Goal: Transaction & Acquisition: Book appointment/travel/reservation

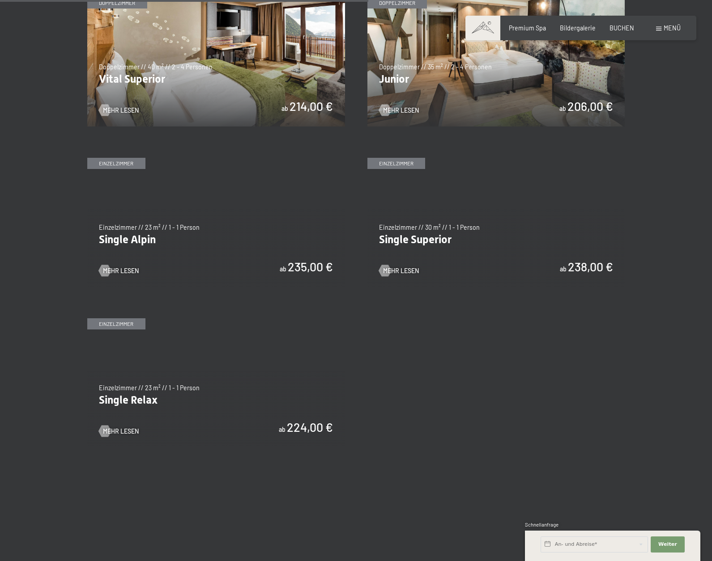
scroll to position [1185, 0]
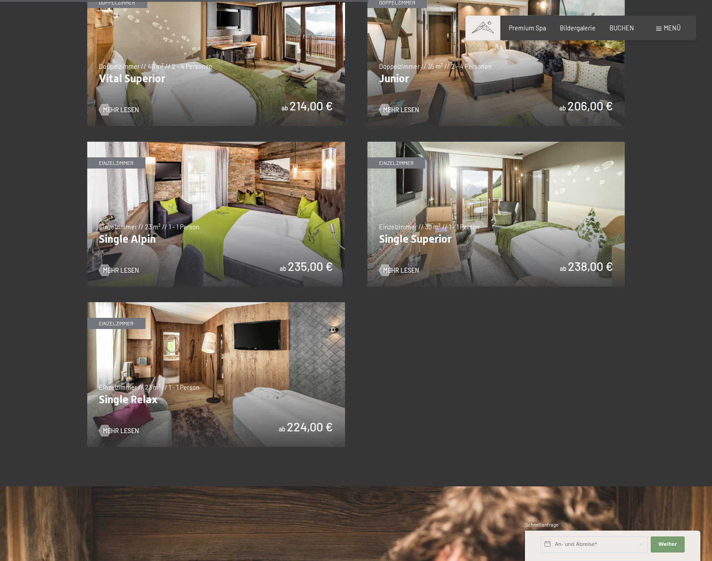
click at [183, 208] on img at bounding box center [216, 214] width 258 height 145
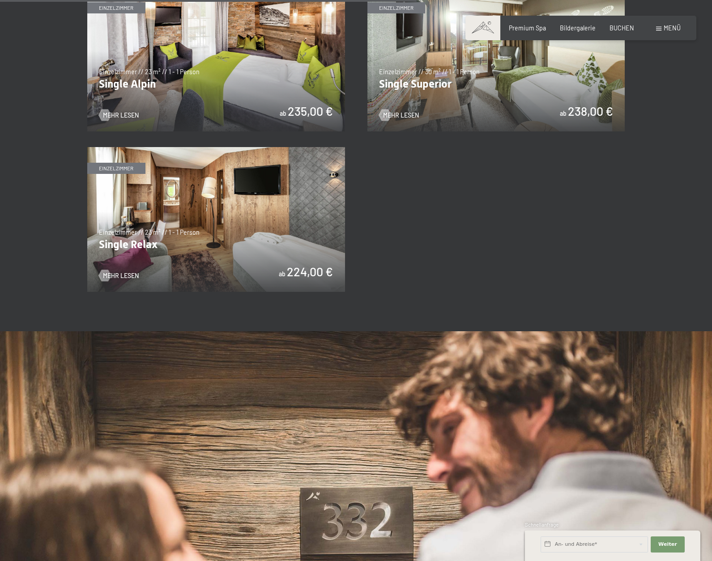
scroll to position [1342, 0]
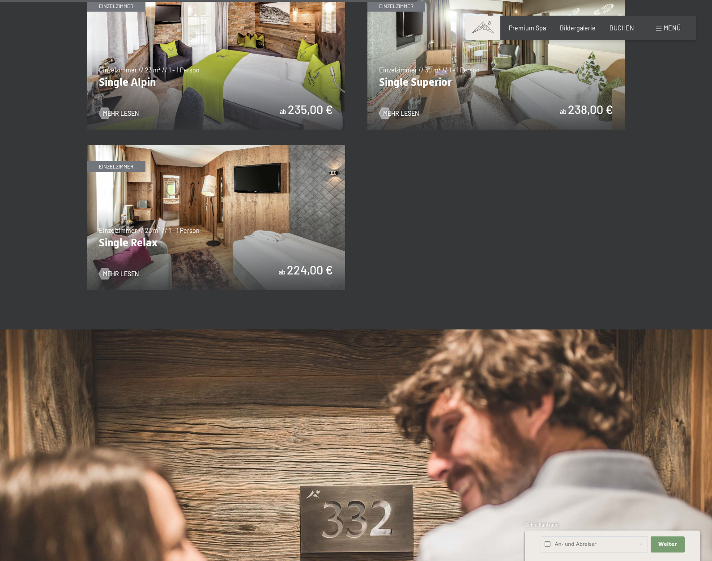
click at [204, 217] on img at bounding box center [216, 217] width 258 height 145
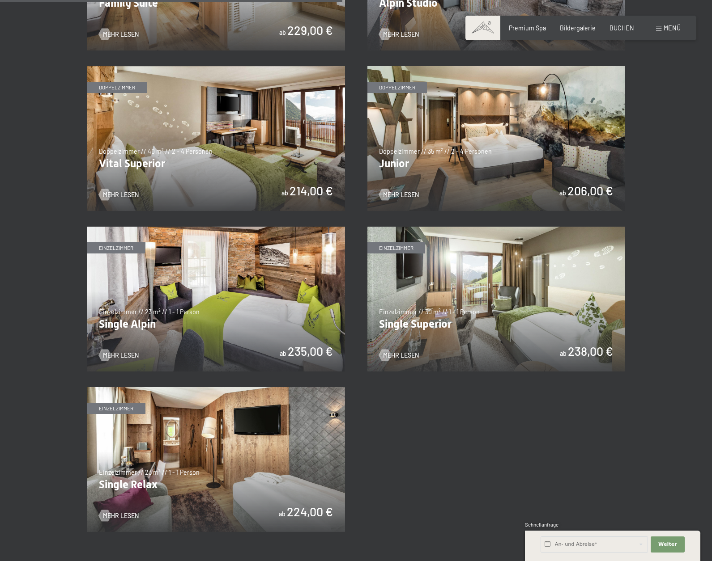
scroll to position [1100, 0]
click at [235, 139] on img at bounding box center [216, 138] width 258 height 145
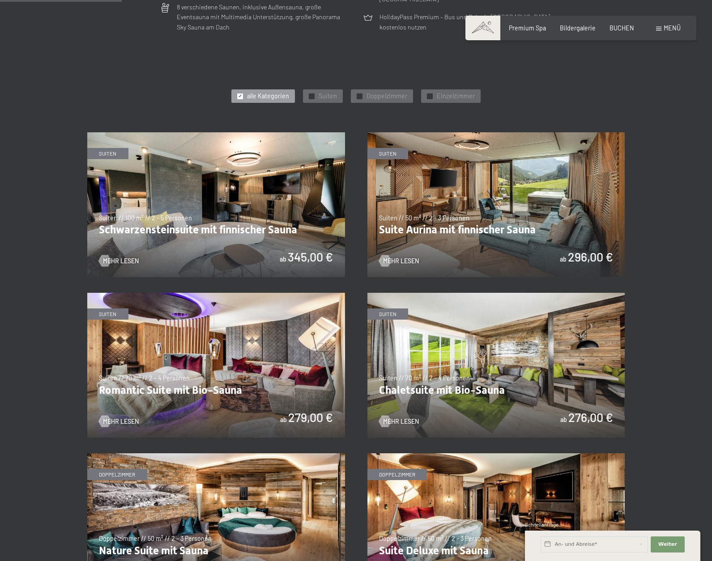
scroll to position [391, 0]
click at [325, 94] on span "Suiten" at bounding box center [328, 96] width 18 height 9
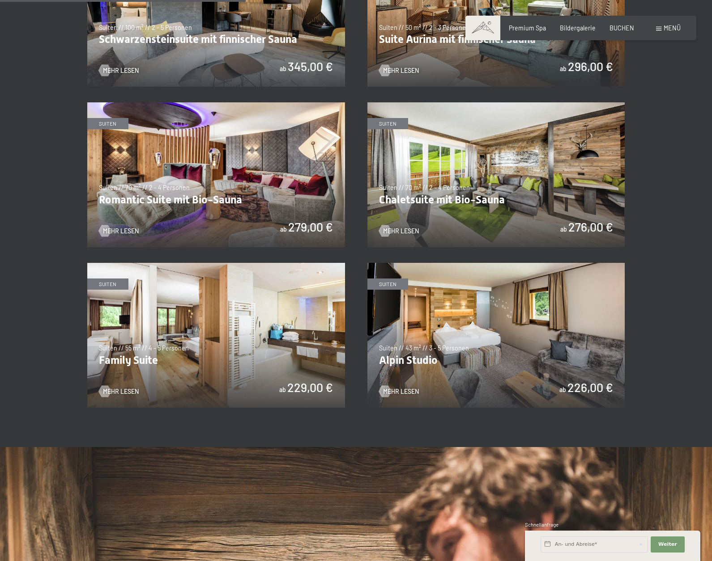
scroll to position [579, 0]
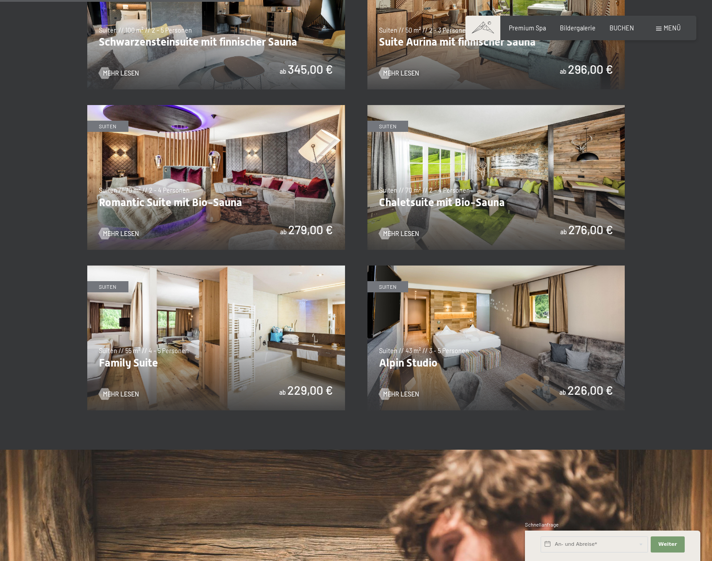
click at [501, 346] on img at bounding box center [496, 338] width 258 height 145
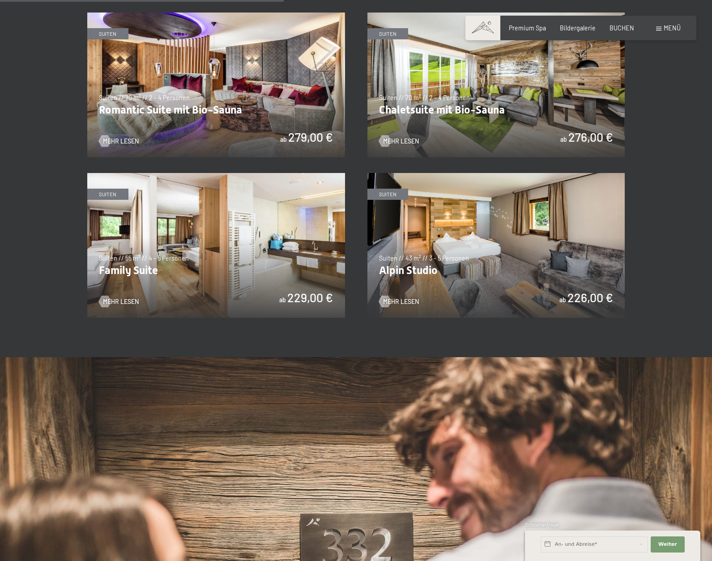
scroll to position [675, 0]
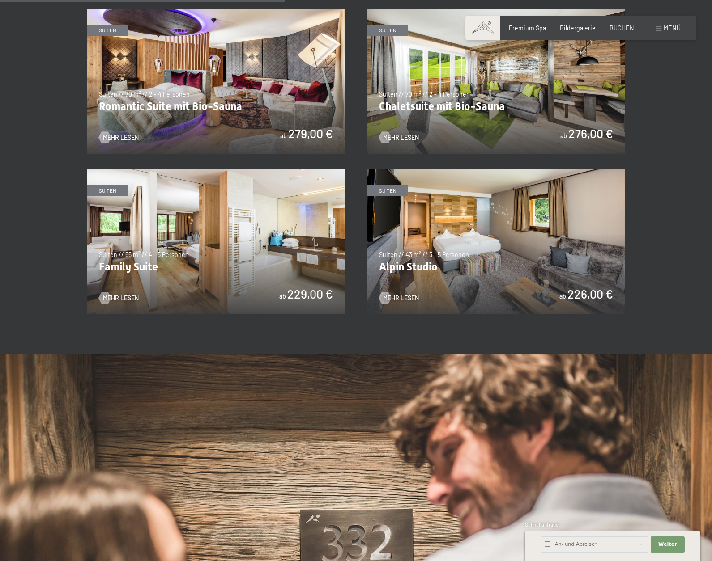
click at [206, 240] on img at bounding box center [216, 242] width 258 height 145
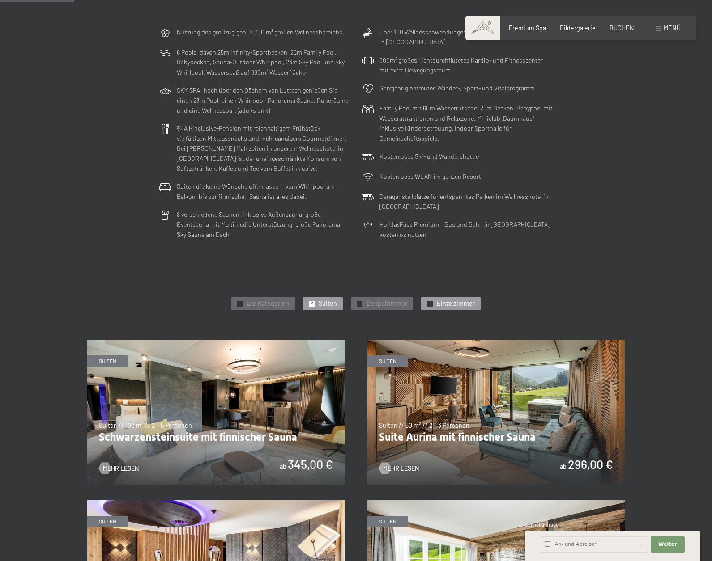
scroll to position [176, 0]
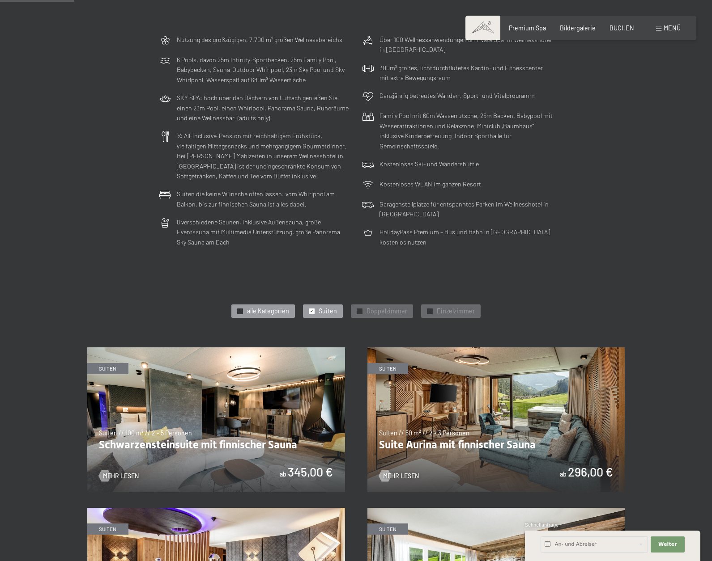
click at [252, 307] on span "alle Kategorien" at bounding box center [268, 311] width 42 height 9
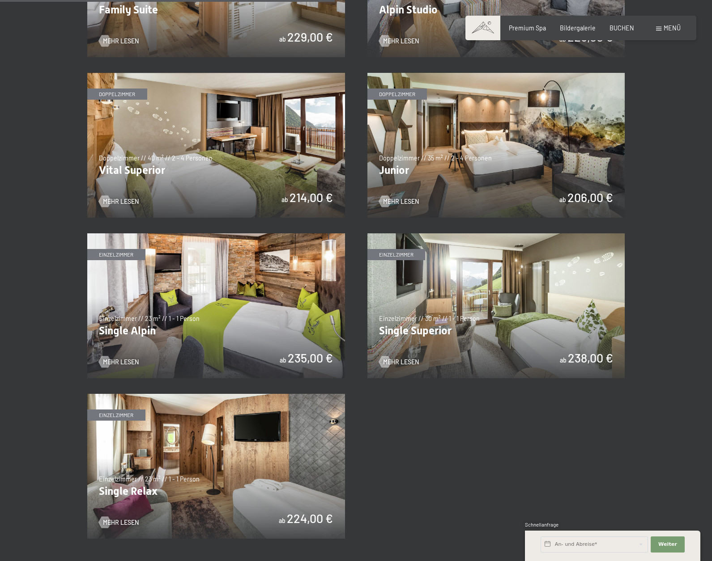
scroll to position [1084, 0]
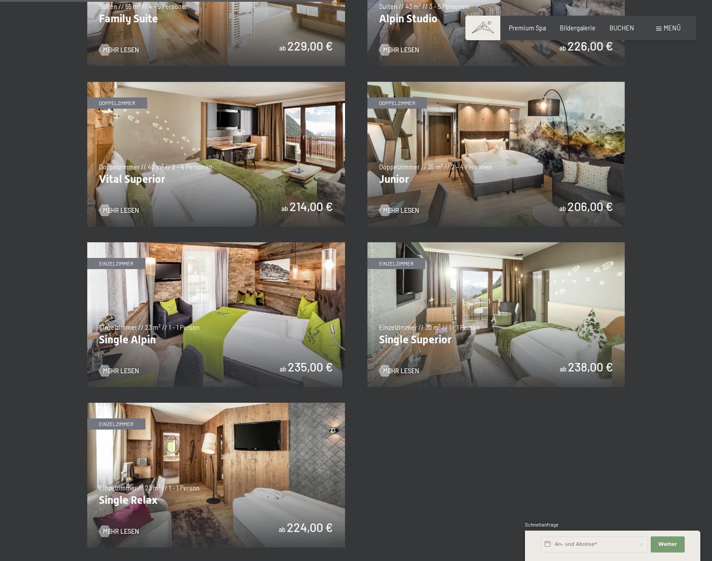
click at [470, 180] on img at bounding box center [496, 154] width 258 height 145
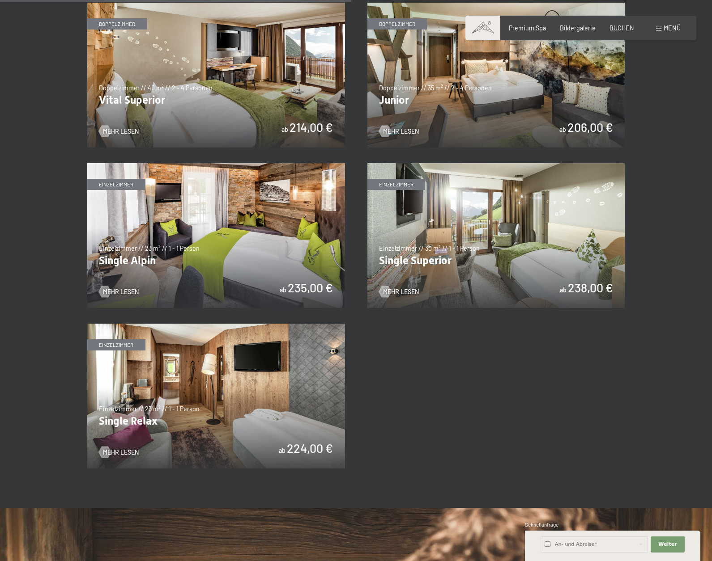
scroll to position [1211, 0]
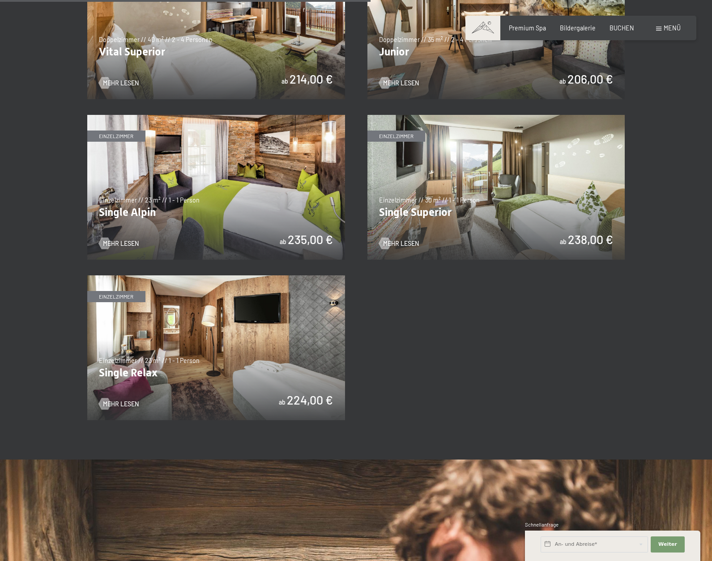
click at [244, 185] on img at bounding box center [216, 187] width 258 height 145
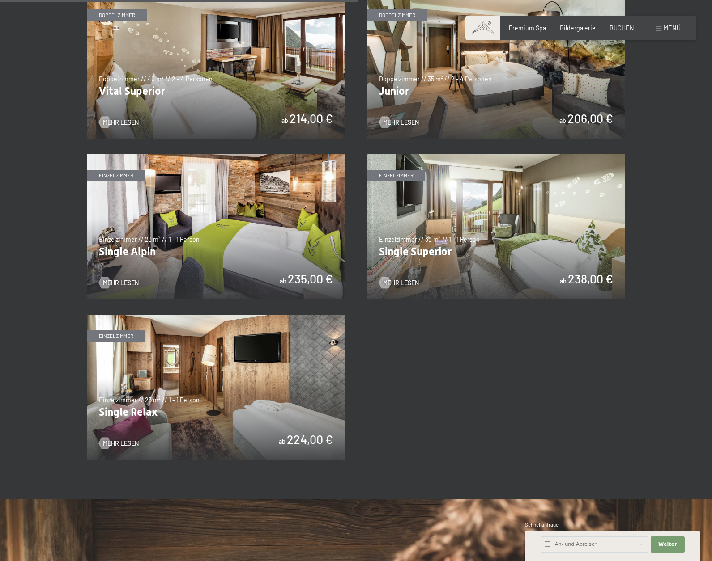
scroll to position [1173, 0]
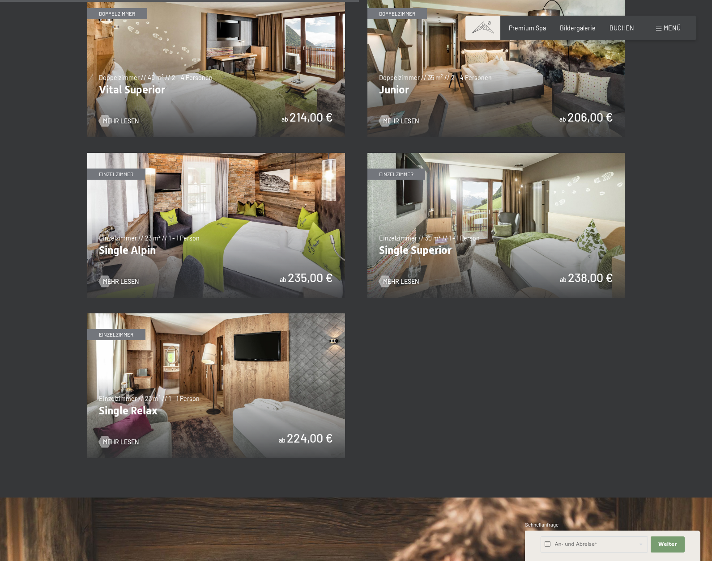
click at [488, 271] on img at bounding box center [496, 225] width 258 height 145
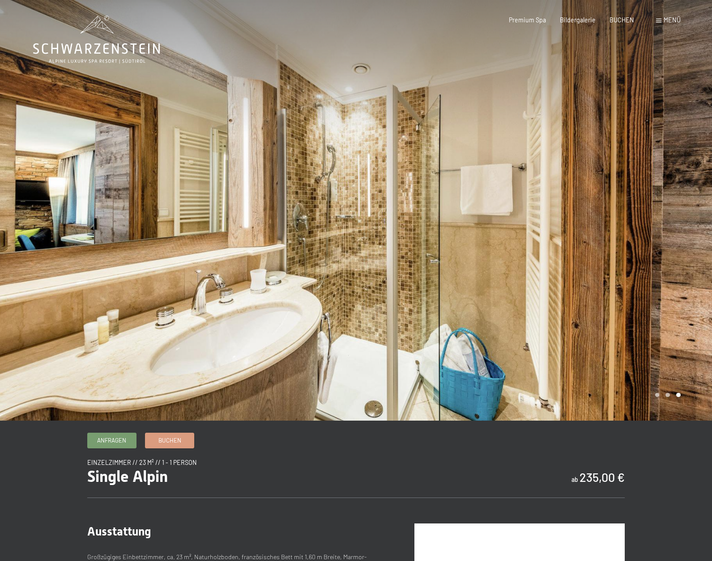
click at [382, 227] on div at bounding box center [534, 210] width 356 height 421
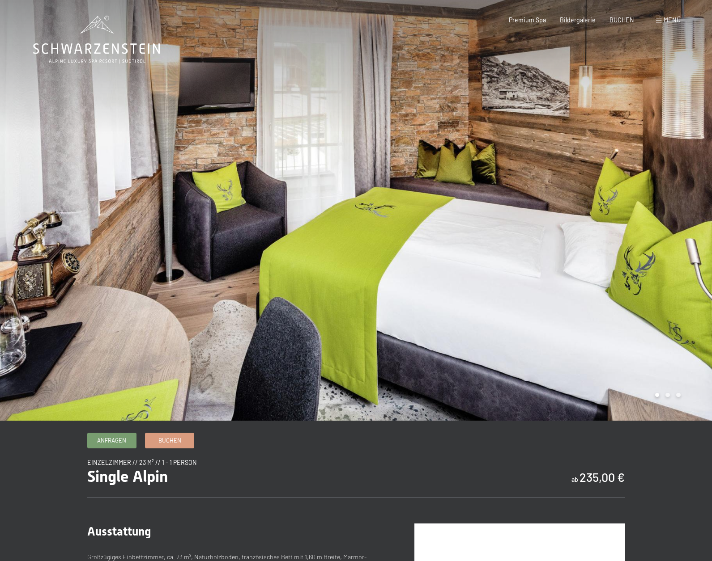
click at [382, 228] on div at bounding box center [534, 210] width 356 height 421
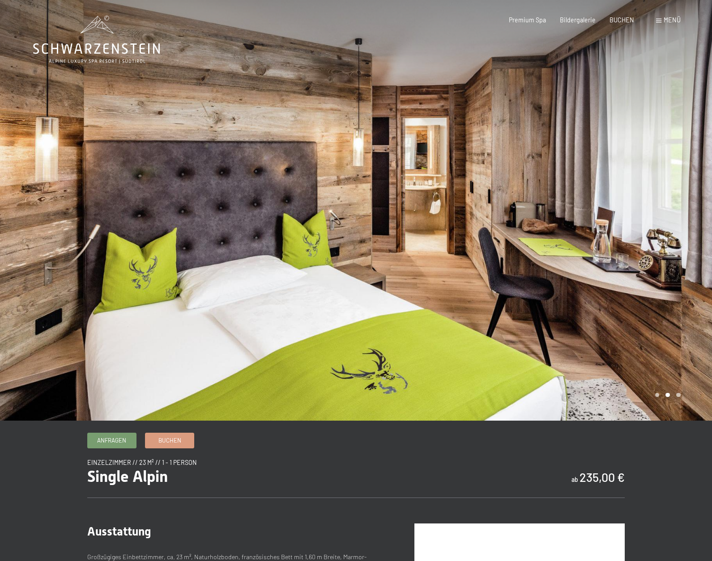
click at [382, 228] on div at bounding box center [534, 210] width 356 height 421
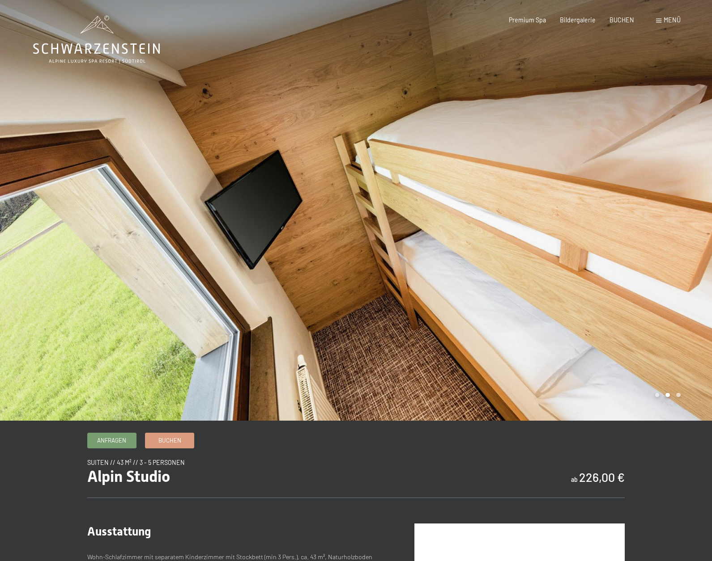
click at [680, 399] on div at bounding box center [534, 210] width 356 height 421
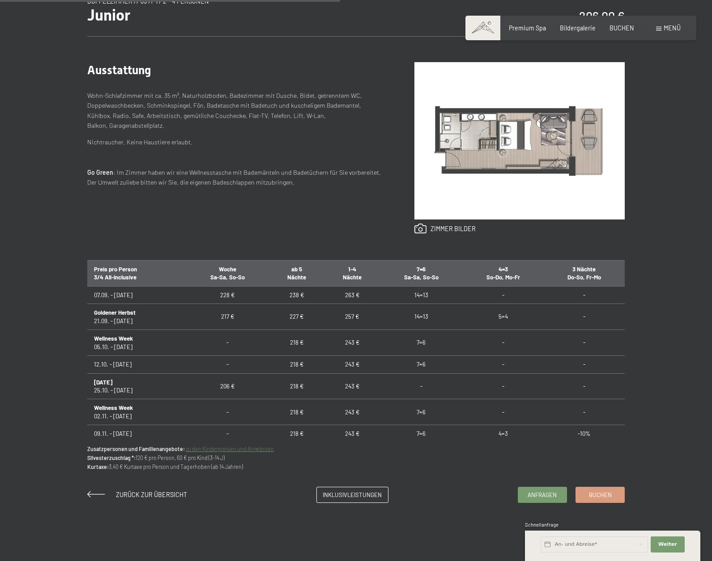
scroll to position [464, 0]
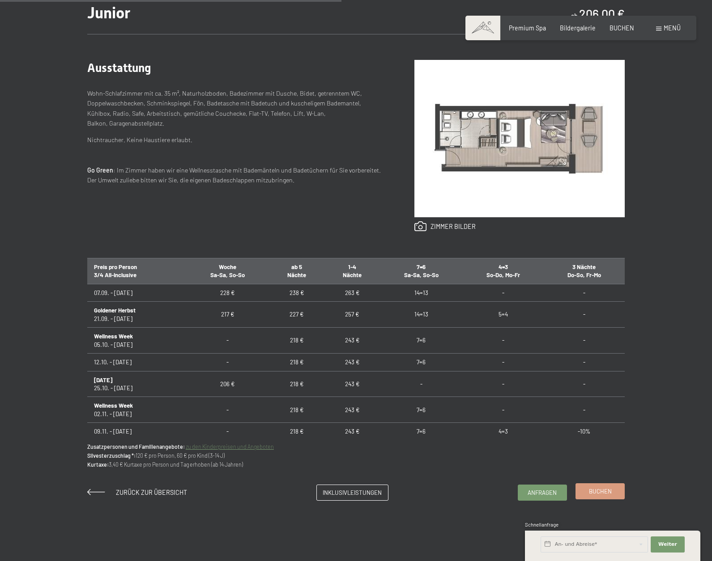
click at [592, 495] on link "Buchen" at bounding box center [600, 491] width 48 height 15
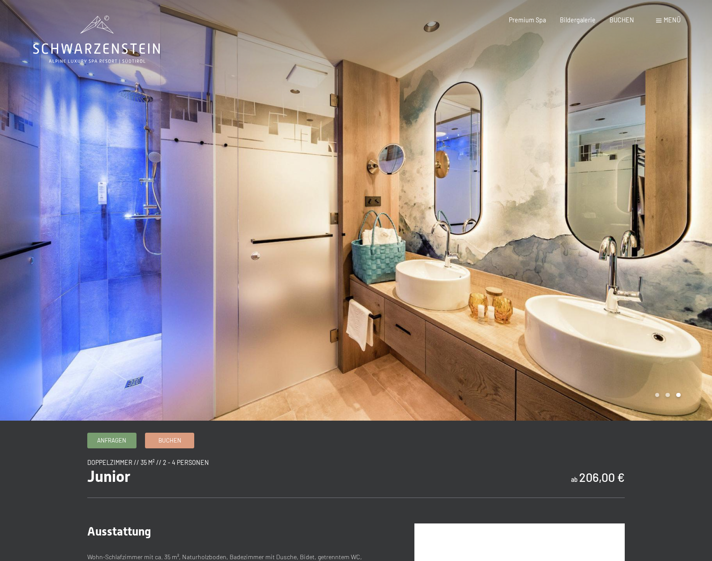
click at [679, 399] on div at bounding box center [534, 210] width 356 height 421
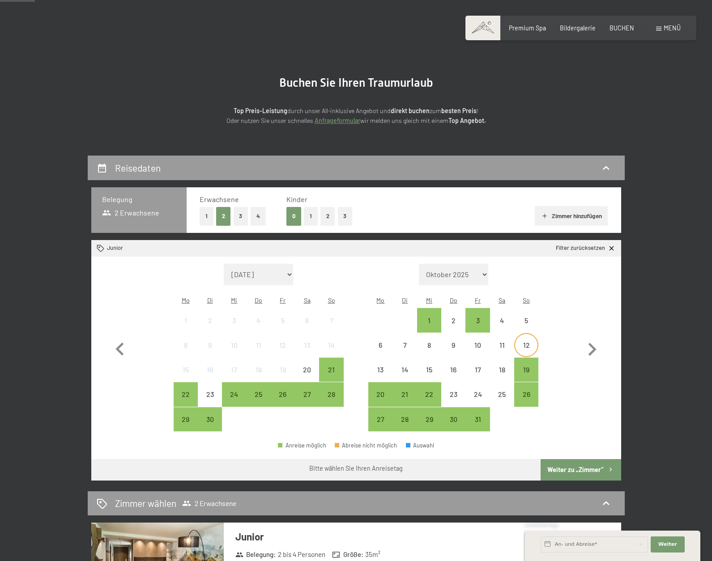
click at [525, 342] on div "12" at bounding box center [526, 353] width 22 height 22
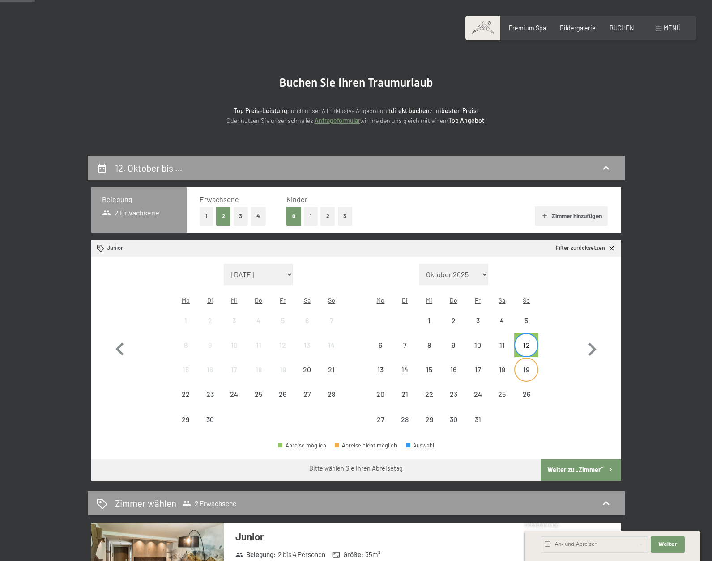
click at [523, 366] on div "19" at bounding box center [526, 377] width 22 height 22
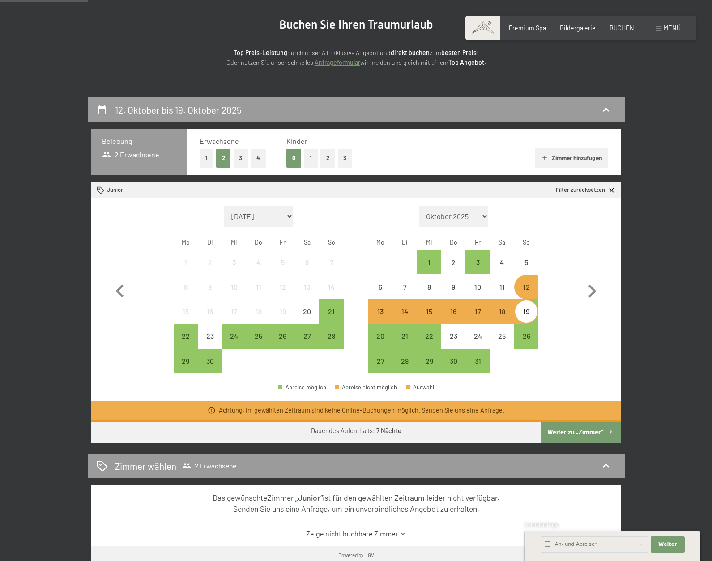
scroll to position [102, 0]
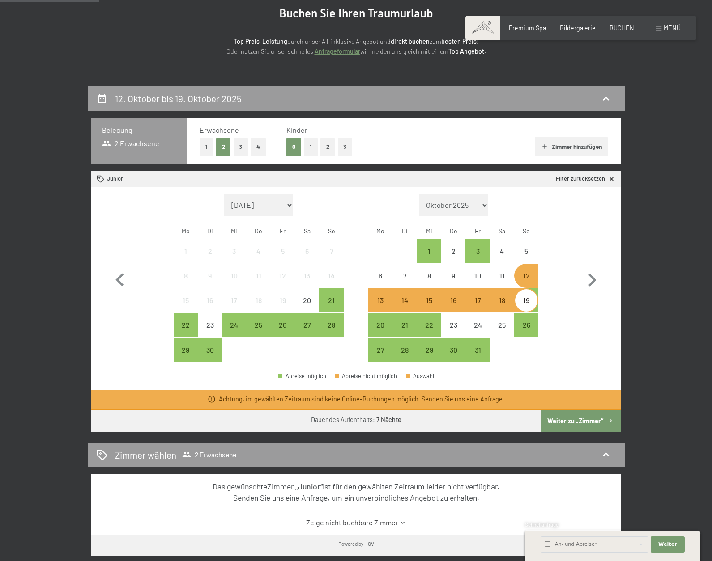
click at [527, 272] on div "12" at bounding box center [526, 283] width 22 height 22
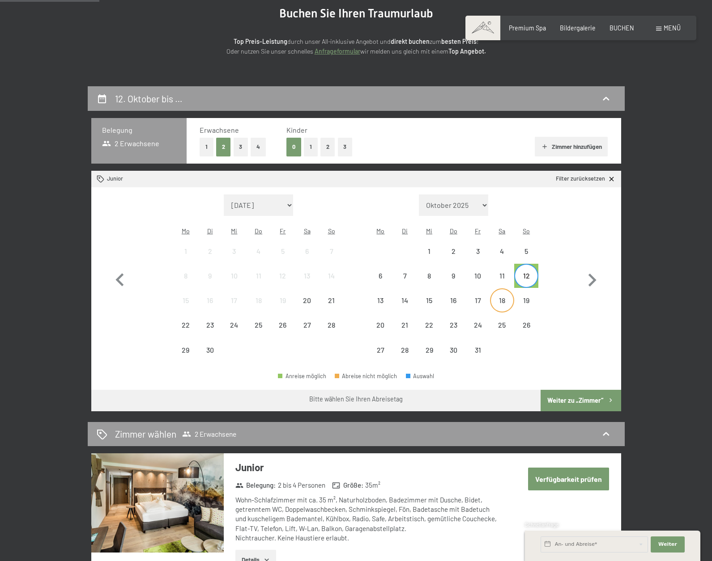
click at [503, 297] on div "18" at bounding box center [502, 308] width 22 height 22
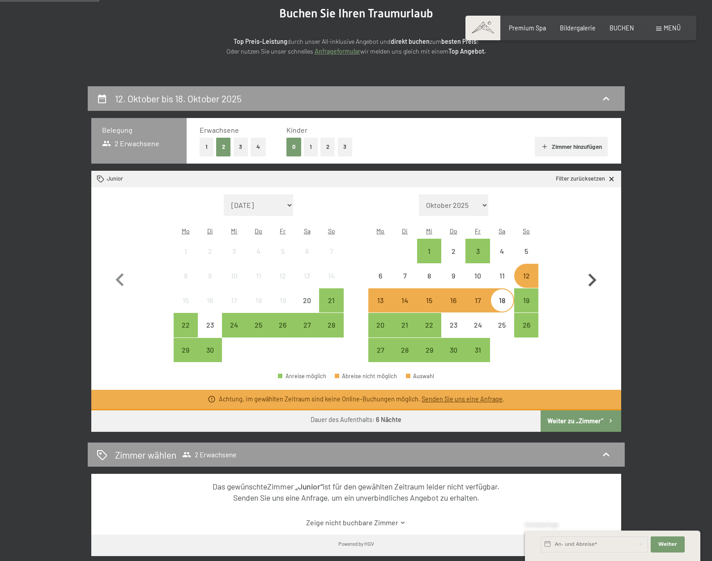
click at [595, 325] on button "button" at bounding box center [592, 279] width 26 height 168
select select "2025-10-01"
select select "2025-11-01"
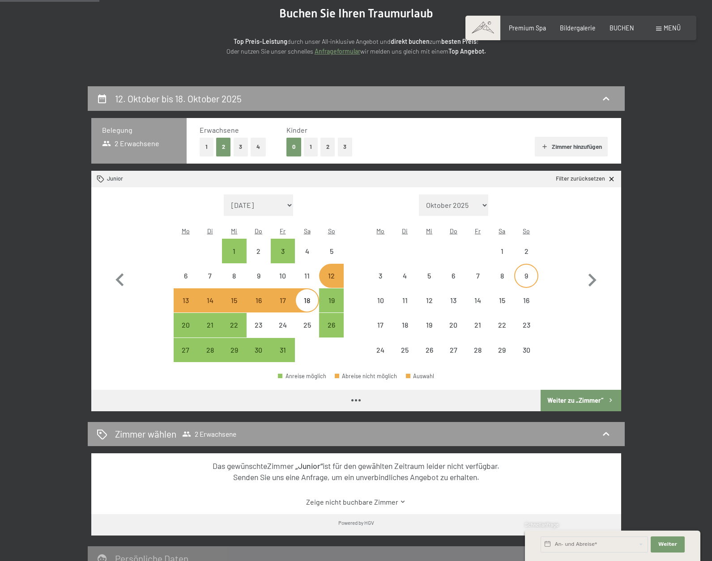
select select "2025-10-01"
select select "2025-11-01"
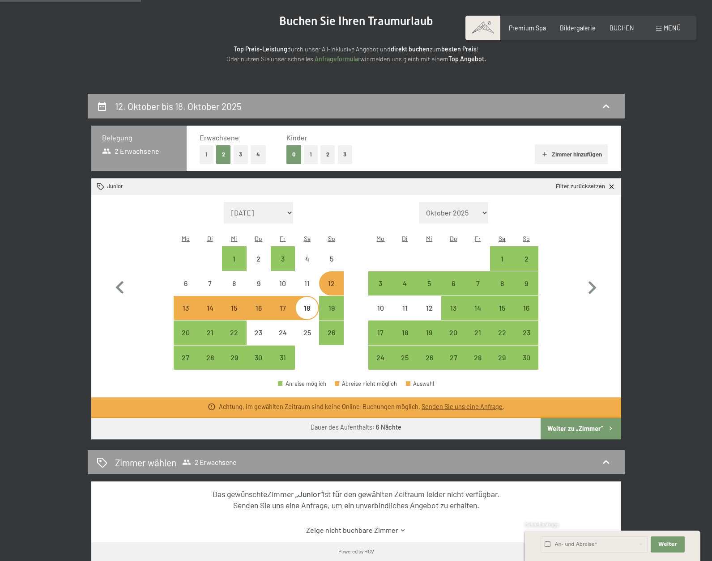
scroll to position [36, 0]
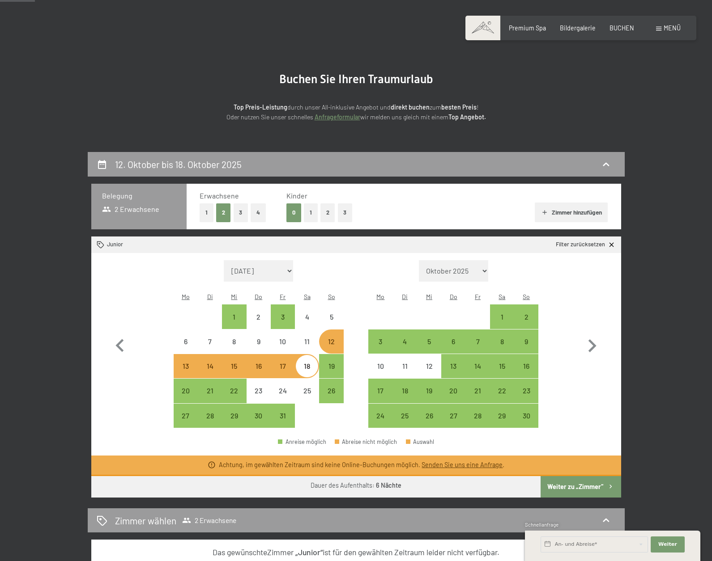
click at [202, 209] on button "1" at bounding box center [207, 213] width 14 height 18
select select "2025-10-01"
select select "2025-11-01"
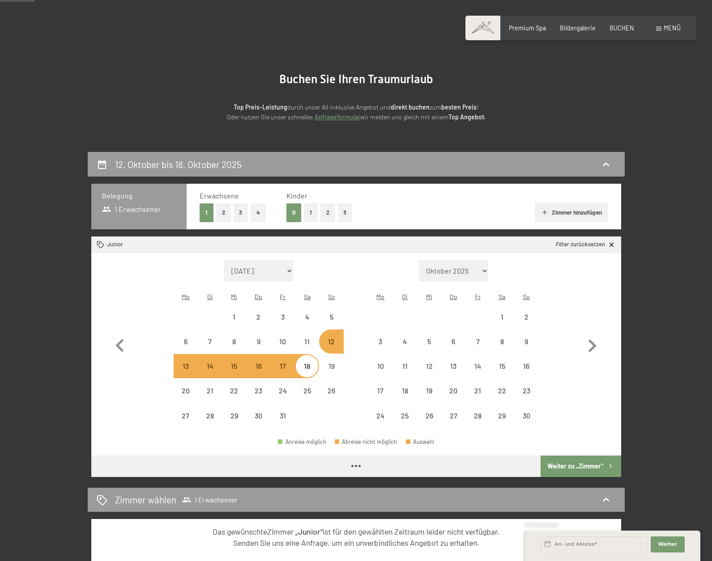
select select "2025-10-01"
select select "2025-11-01"
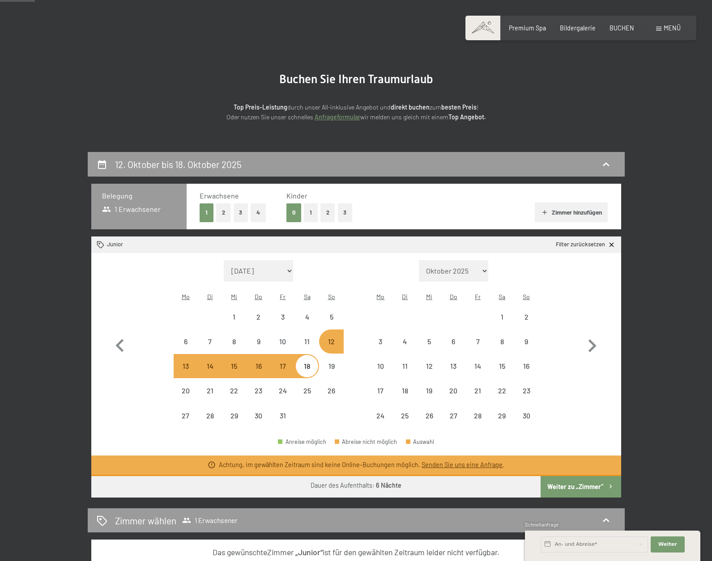
click at [309, 210] on button "1" at bounding box center [311, 213] width 14 height 18
select select "2025-10-01"
select select "2025-11-01"
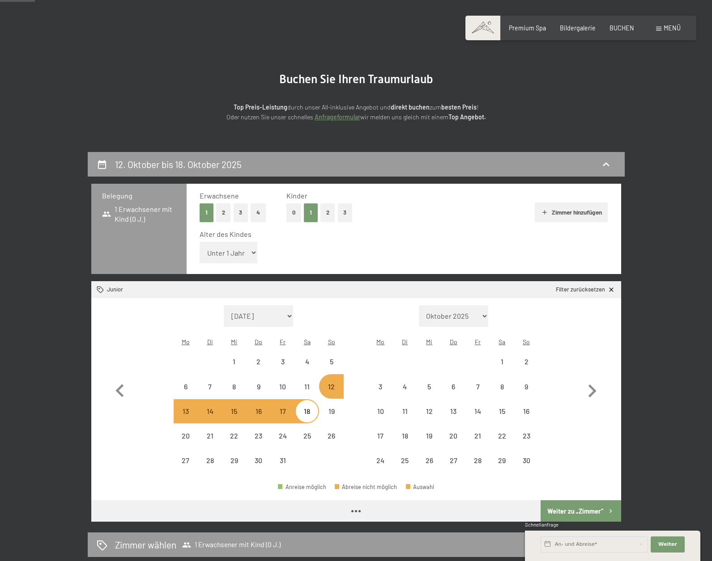
select select "2025-10-01"
select select "2025-11-01"
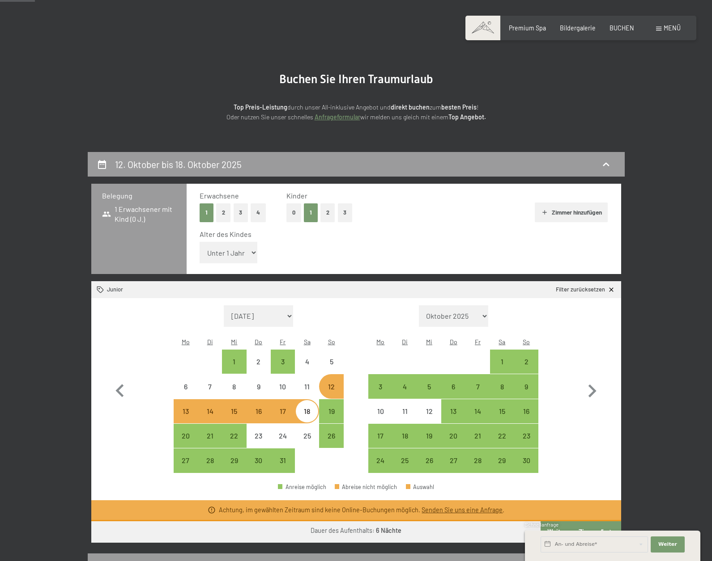
click at [336, 383] on div "12" at bounding box center [331, 394] width 22 height 22
select select "2025-10-01"
select select "2025-11-01"
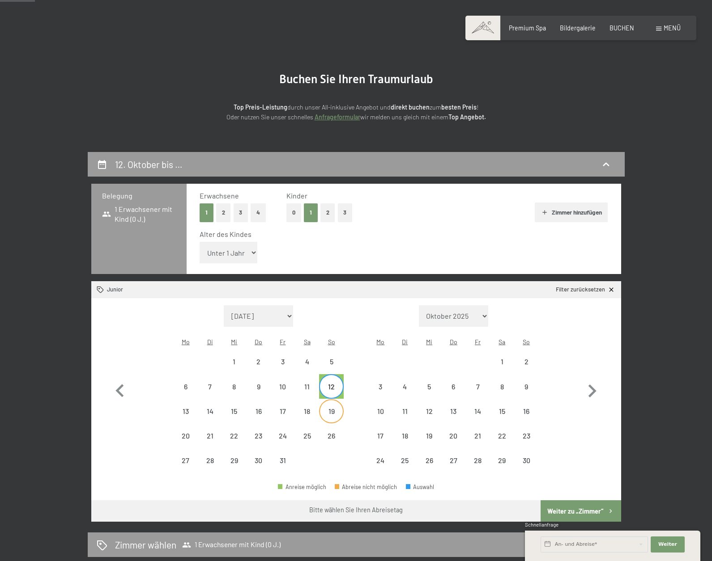
click at [333, 408] on div "19" at bounding box center [331, 419] width 22 height 22
select select "2025-10-01"
select select "2025-11-01"
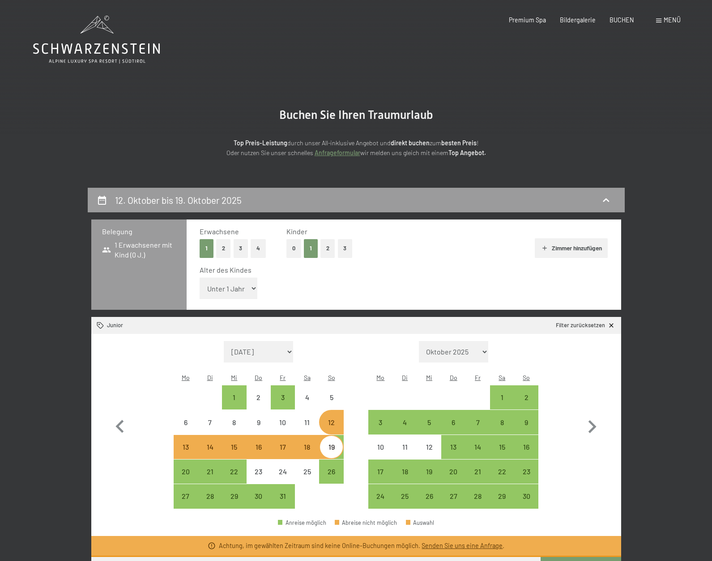
scroll to position [0, 0]
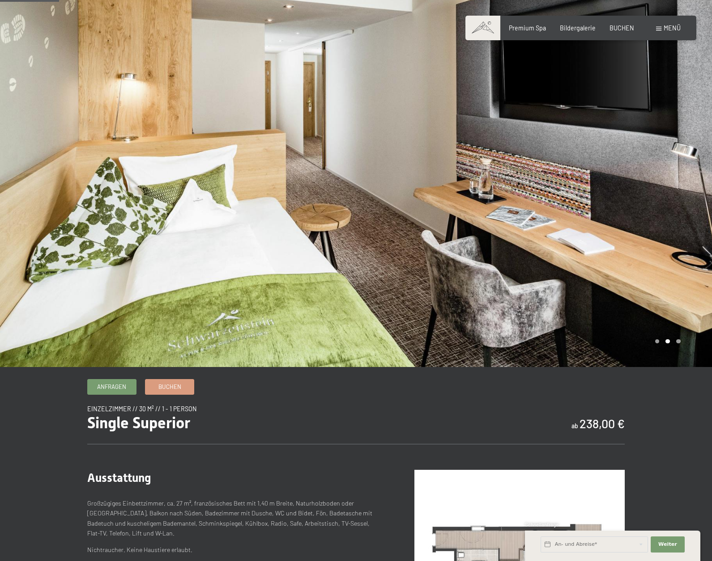
scroll to position [45, 0]
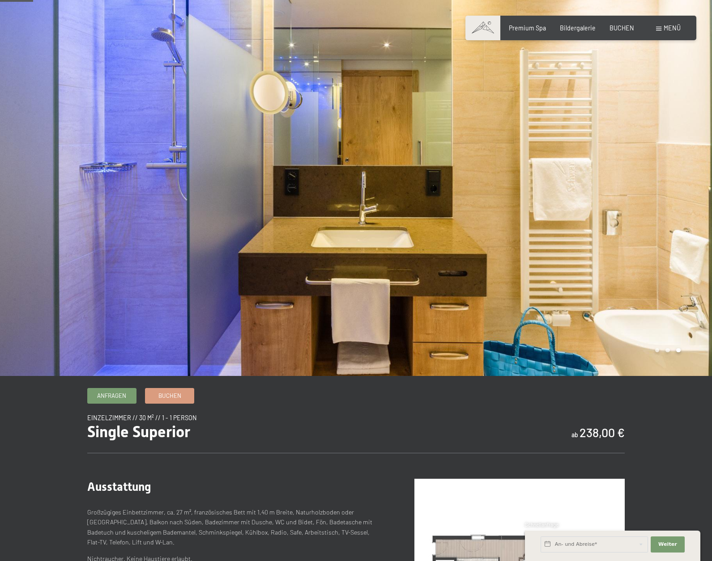
click at [681, 354] on div at bounding box center [534, 165] width 356 height 421
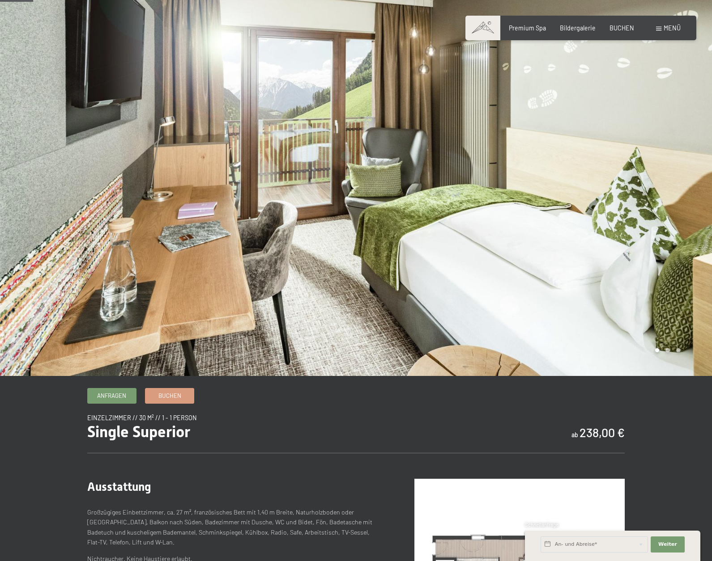
click at [681, 354] on div at bounding box center [534, 165] width 356 height 421
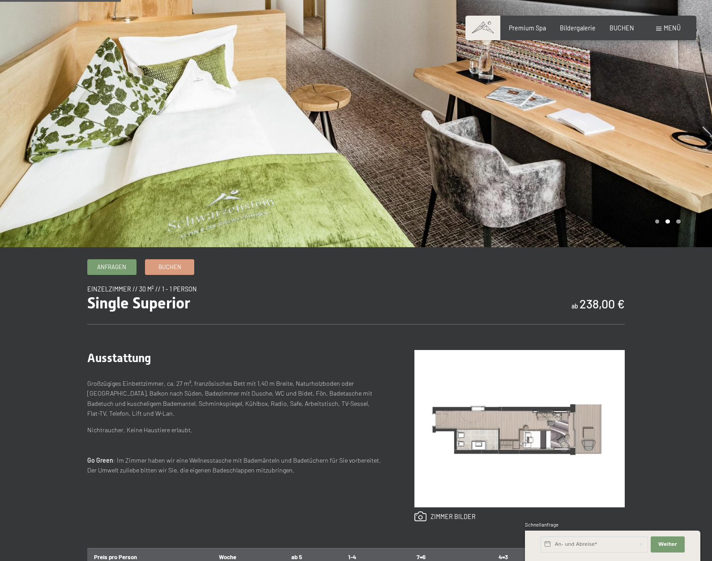
scroll to position [183, 0]
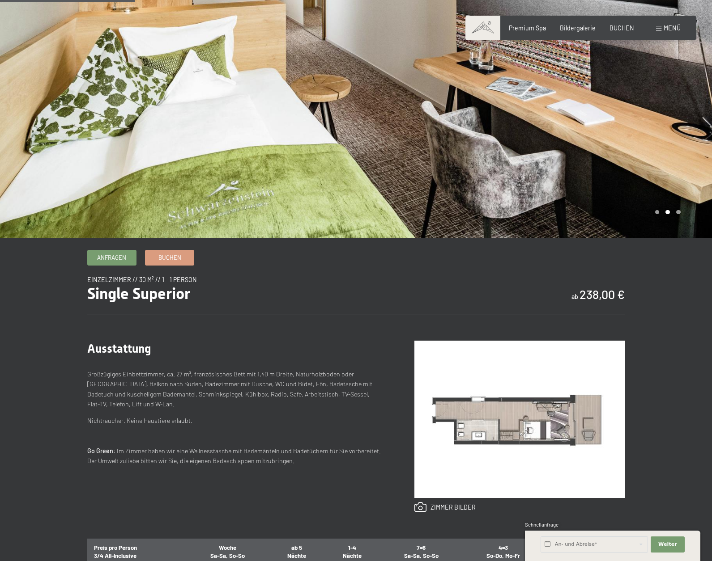
click at [499, 417] on img at bounding box center [519, 419] width 210 height 157
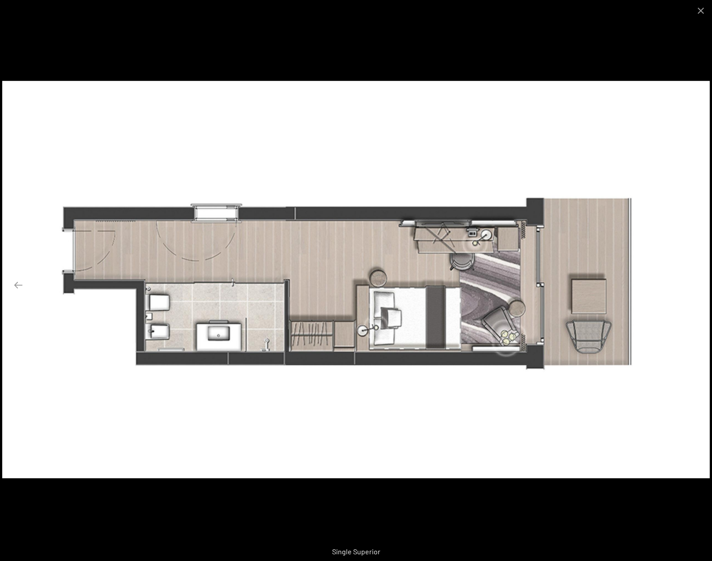
click at [695, 285] on button "Next slide" at bounding box center [693, 284] width 19 height 17
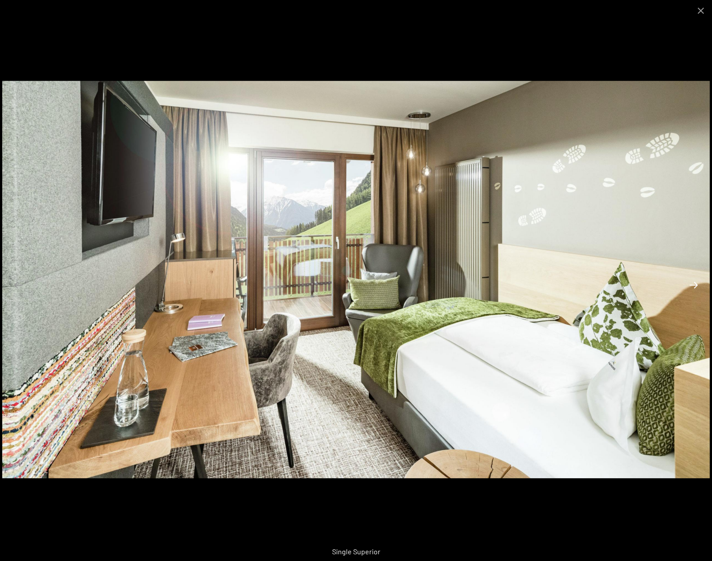
click at [695, 285] on button "Next slide" at bounding box center [693, 284] width 19 height 17
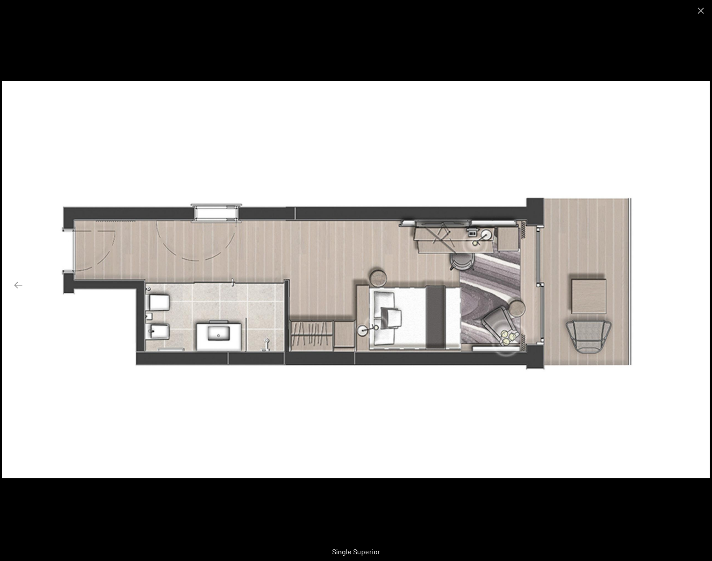
click at [695, 285] on button "Next slide" at bounding box center [693, 284] width 19 height 17
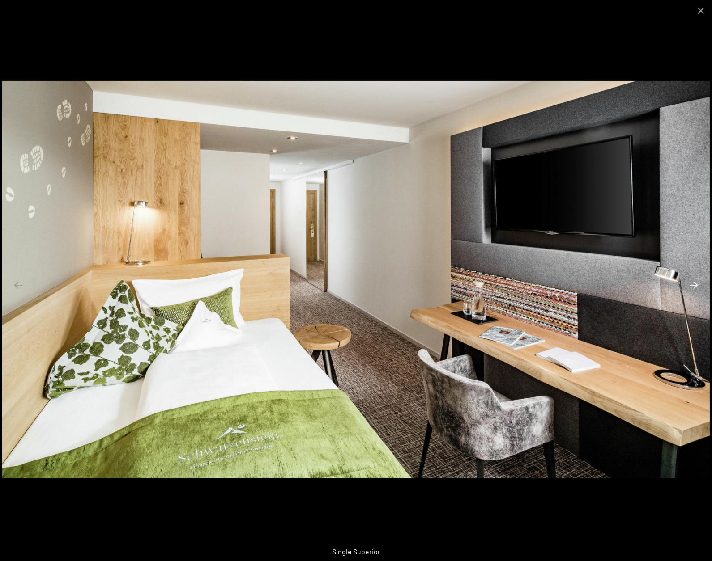
click at [695, 285] on button "Next slide" at bounding box center [693, 284] width 19 height 17
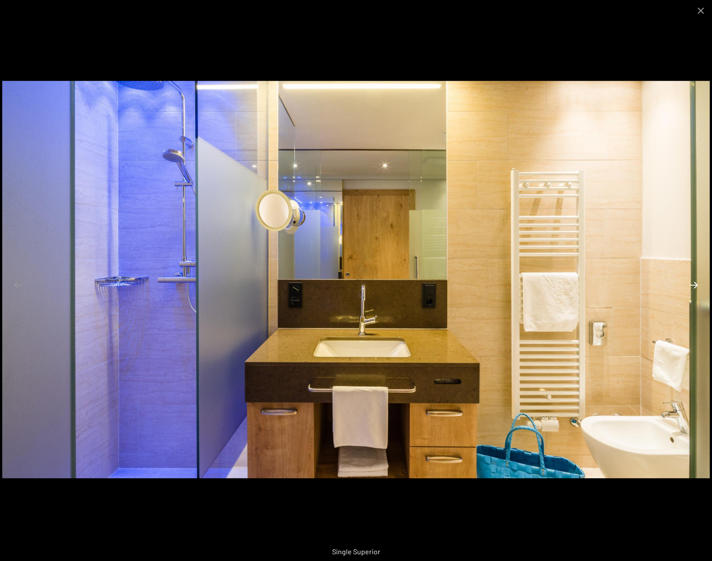
click at [695, 285] on button "Next slide" at bounding box center [693, 284] width 19 height 17
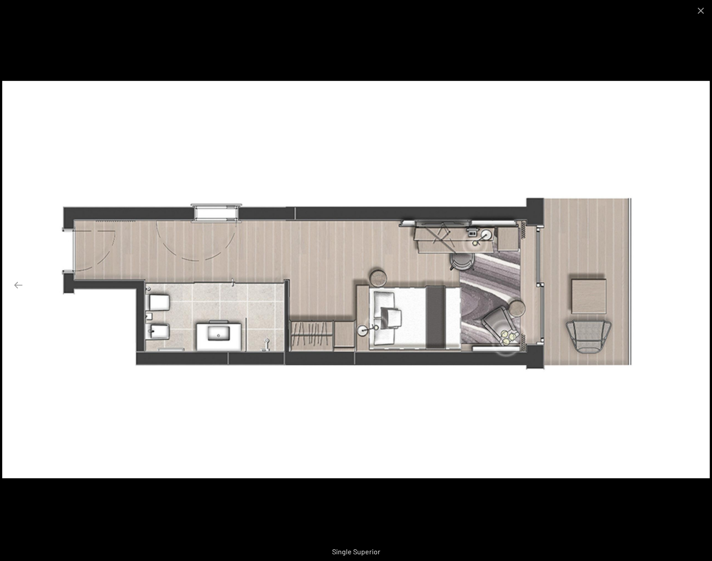
click at [695, 285] on button "Next slide" at bounding box center [693, 284] width 19 height 17
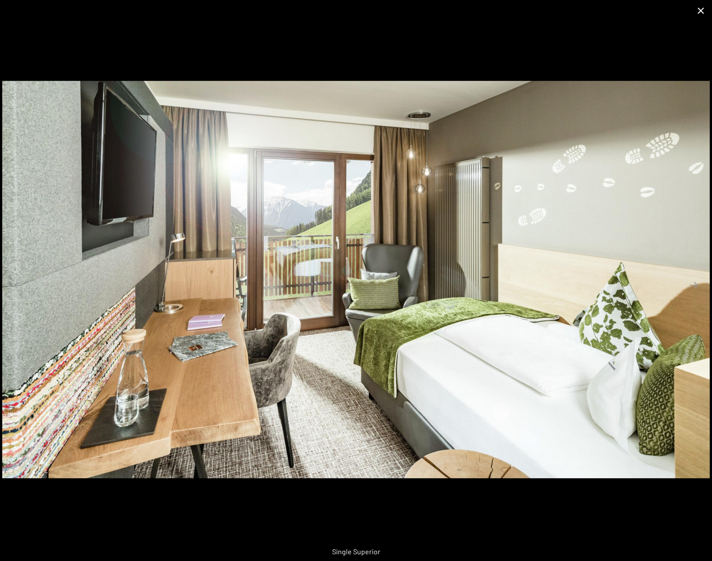
click at [698, 10] on button "Close gallery" at bounding box center [700, 10] width 22 height 21
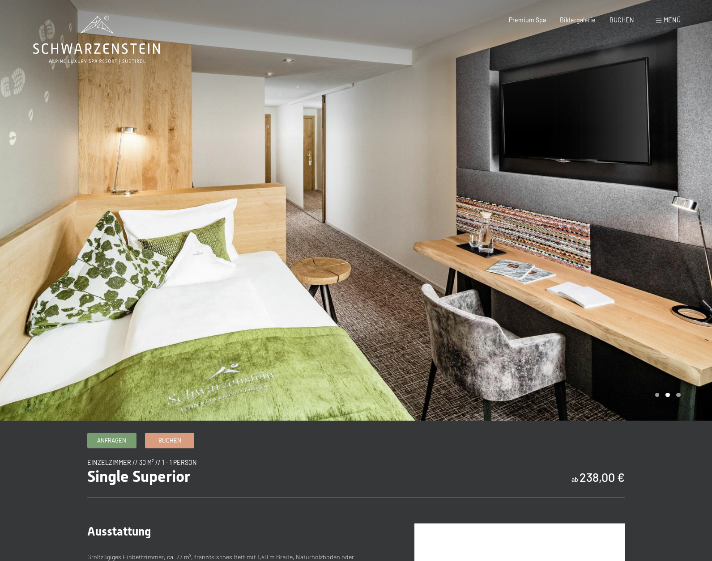
scroll to position [0, 0]
